Goal: Task Accomplishment & Management: Manage account settings

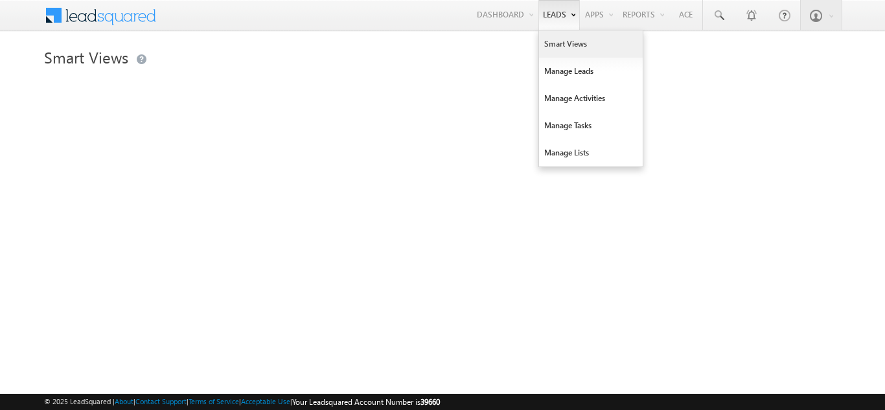
click at [551, 43] on link "Smart Views" at bounding box center [591, 43] width 104 height 27
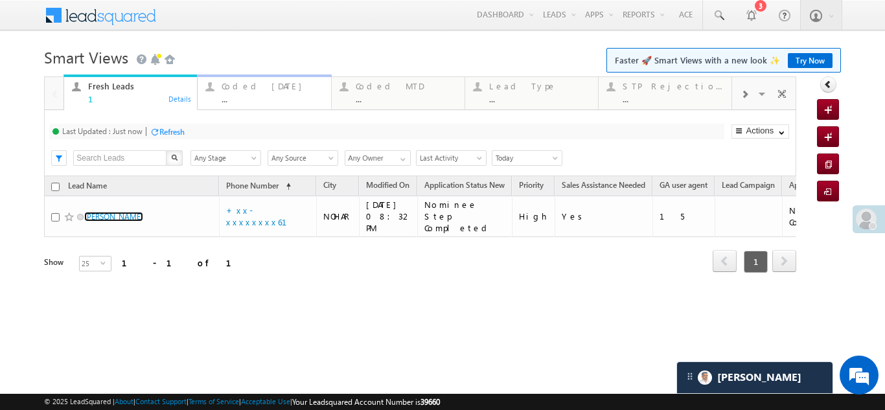
click at [246, 90] on div "Coded [DATE]" at bounding box center [272, 86] width 101 height 10
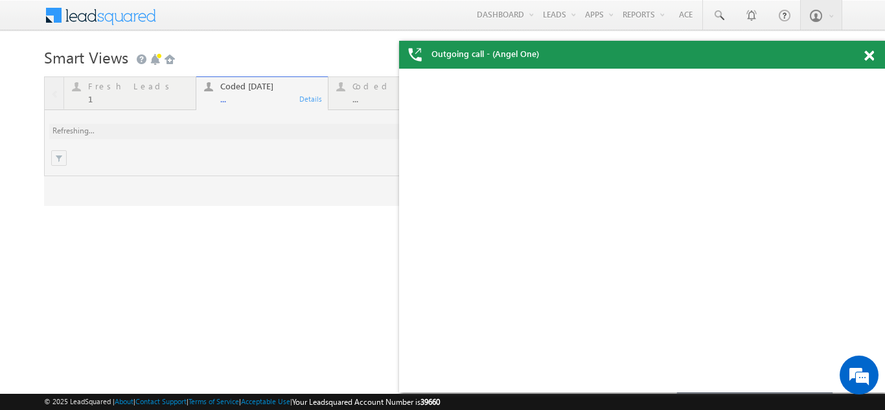
click at [260, 154] on div at bounding box center [420, 141] width 752 height 130
click at [872, 60] on span at bounding box center [869, 56] width 10 height 11
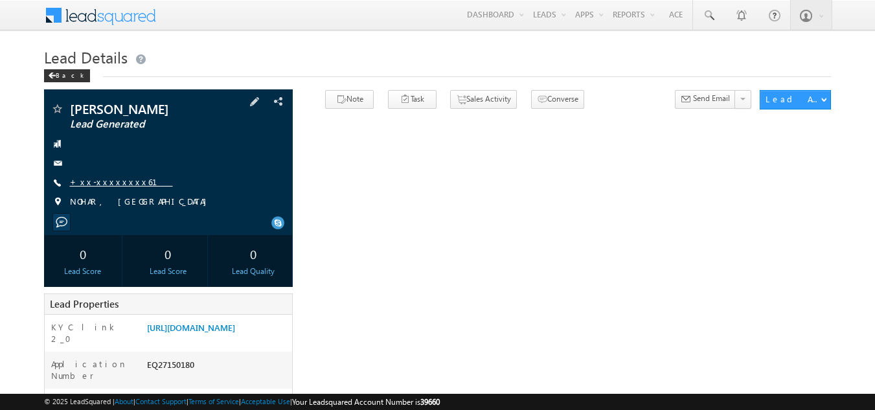
click at [100, 181] on link "+xx-xxxxxxxx61" at bounding box center [121, 181] width 103 height 11
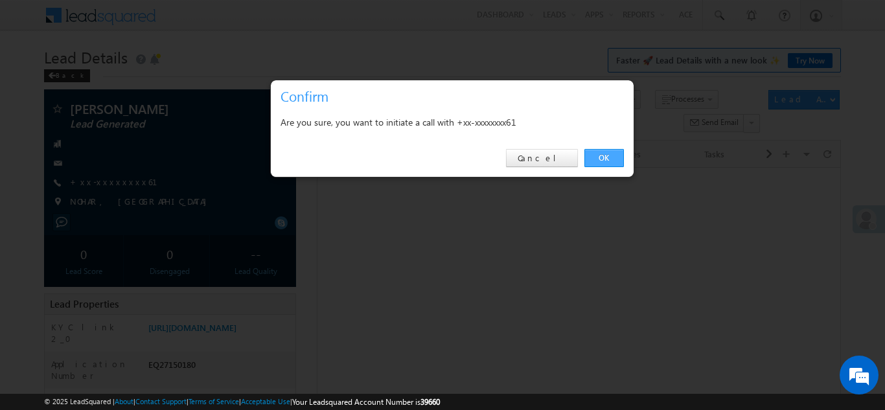
click at [602, 152] on link "OK" at bounding box center [604, 158] width 40 height 18
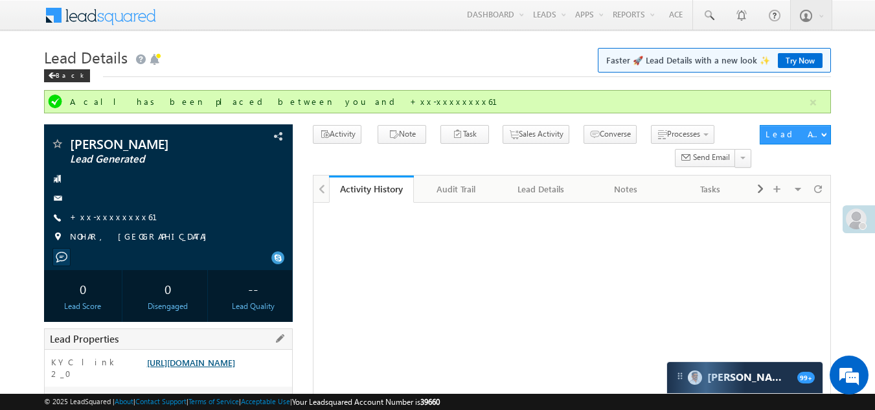
click at [214, 367] on link "[URL][DOMAIN_NAME]" at bounding box center [191, 362] width 88 height 11
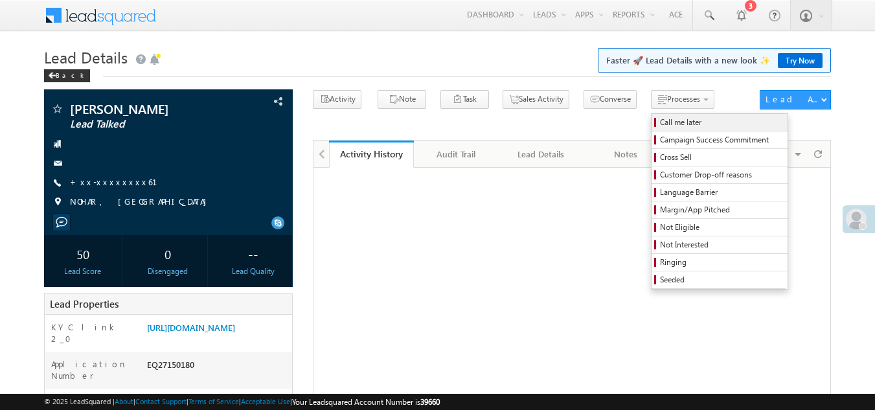
click at [660, 123] on span "Call me later" at bounding box center [721, 123] width 123 height 12
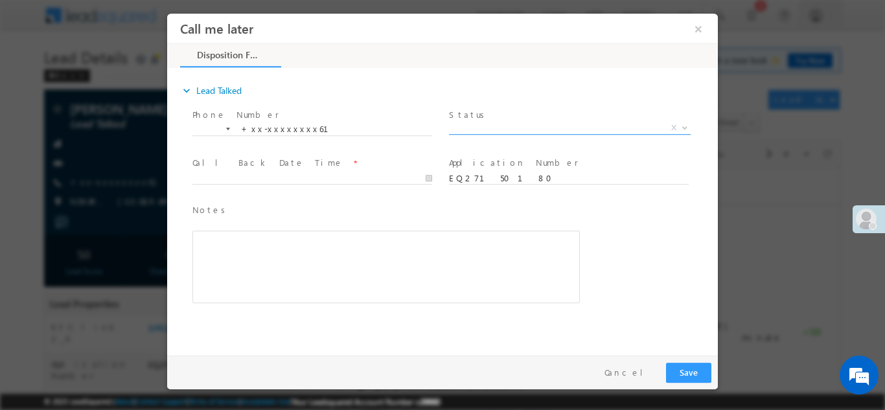
click at [532, 124] on span "X" at bounding box center [570, 127] width 242 height 13
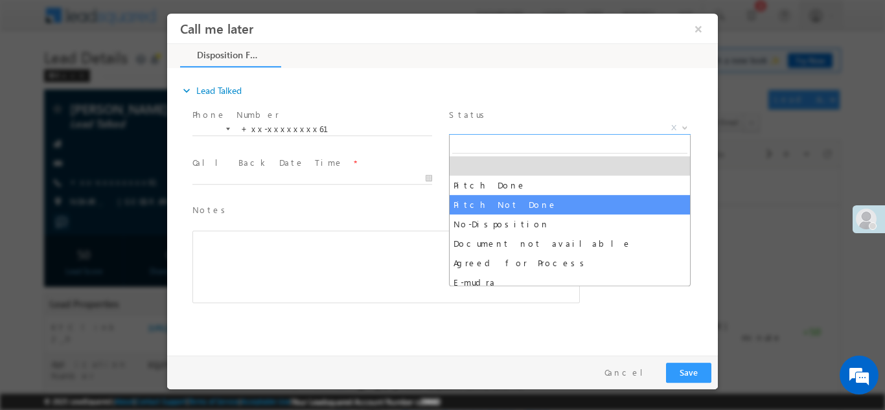
select select "Pitch Not Done"
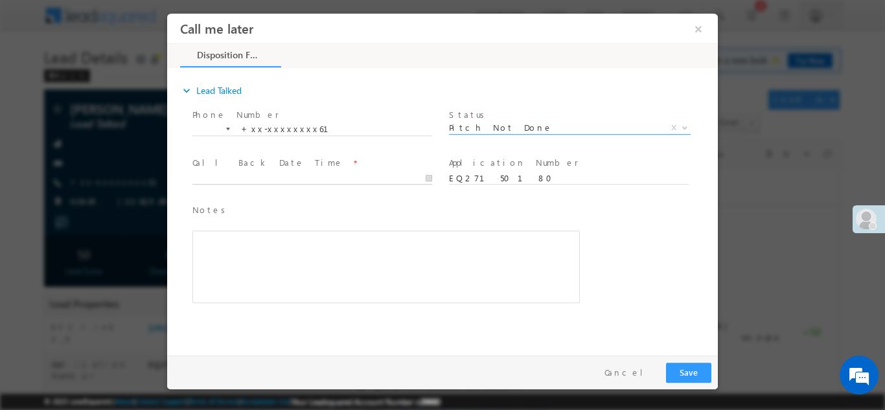
click at [306, 172] on body "Call me later ×" at bounding box center [442, 181] width 551 height 336
type input "08/13/25 10:09 PM"
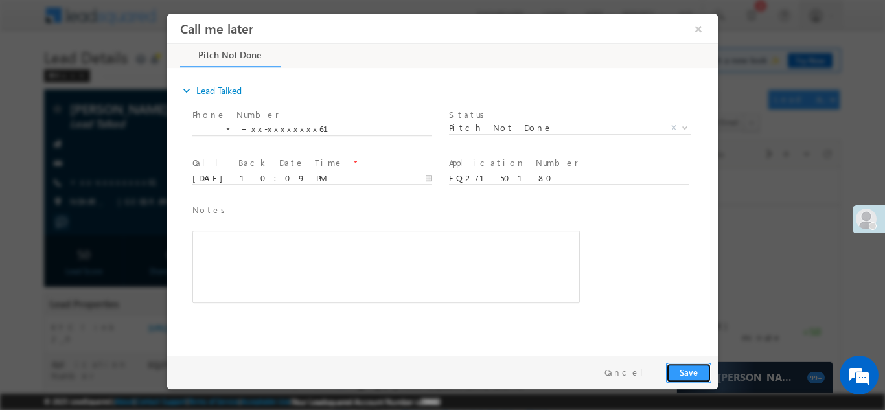
click at [685, 367] on button "Save" at bounding box center [688, 372] width 45 height 20
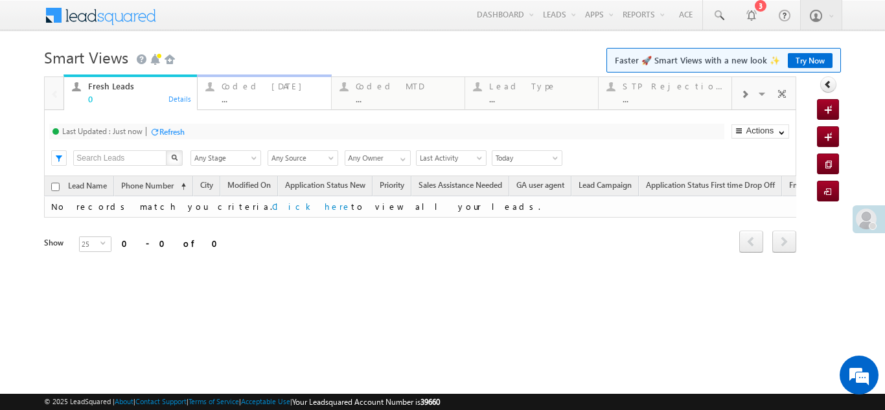
click at [242, 83] on div "Coded [DATE]" at bounding box center [272, 86] width 101 height 10
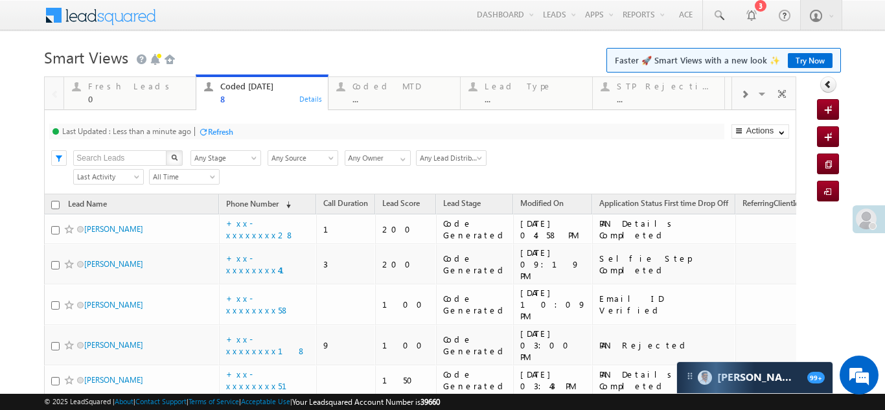
click at [229, 131] on div "Refresh" at bounding box center [220, 132] width 25 height 10
click at [173, 130] on div "Refresh" at bounding box center [171, 132] width 25 height 10
